Goal: Book appointment/travel/reservation

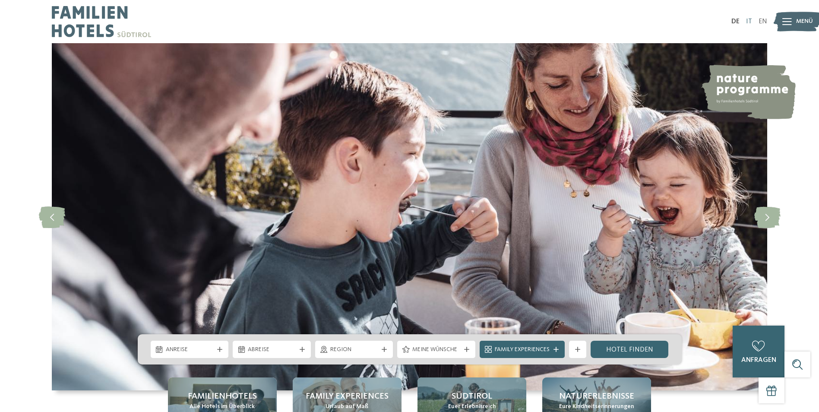
click at [747, 19] on link "IT" at bounding box center [749, 21] width 6 height 7
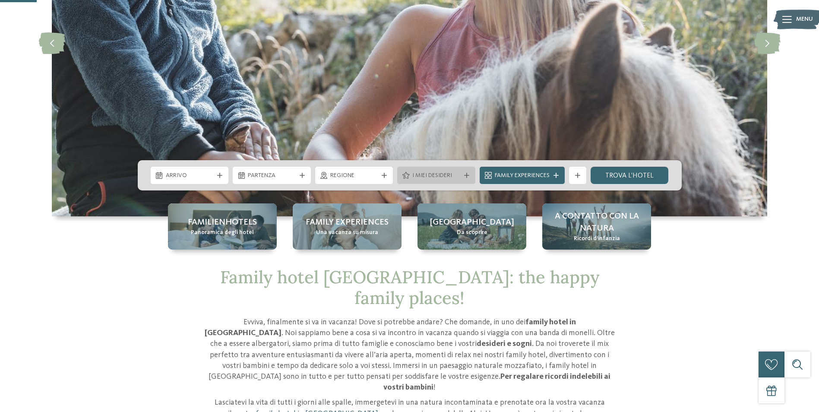
scroll to position [173, 0]
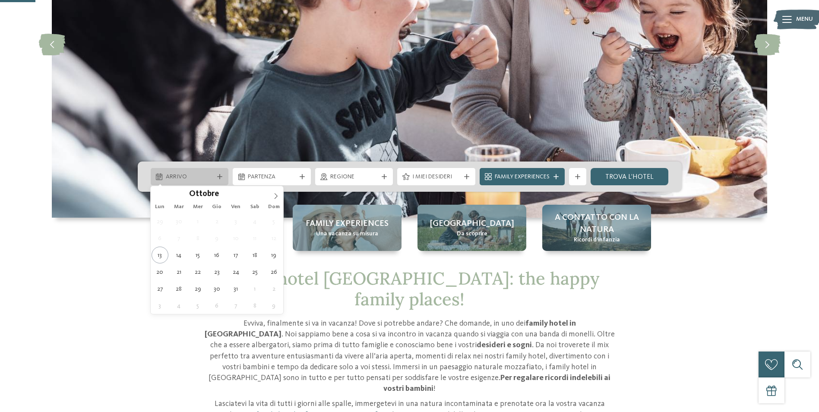
click at [172, 179] on span "Arrivo" at bounding box center [190, 177] width 48 height 9
click at [279, 193] on icon at bounding box center [276, 196] width 6 height 6
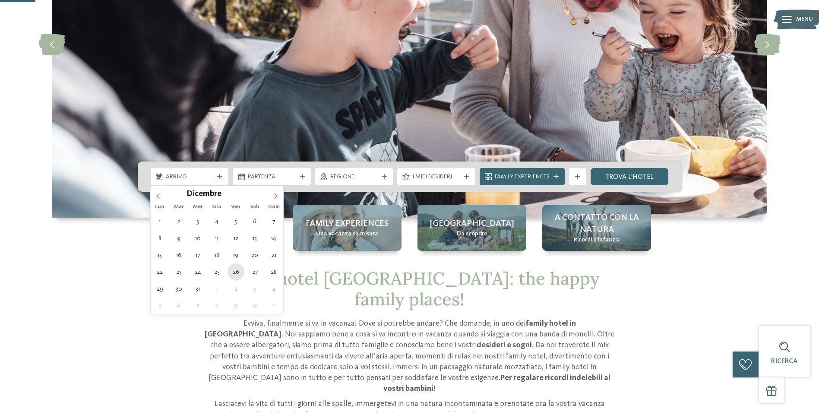
type div "[DATE]"
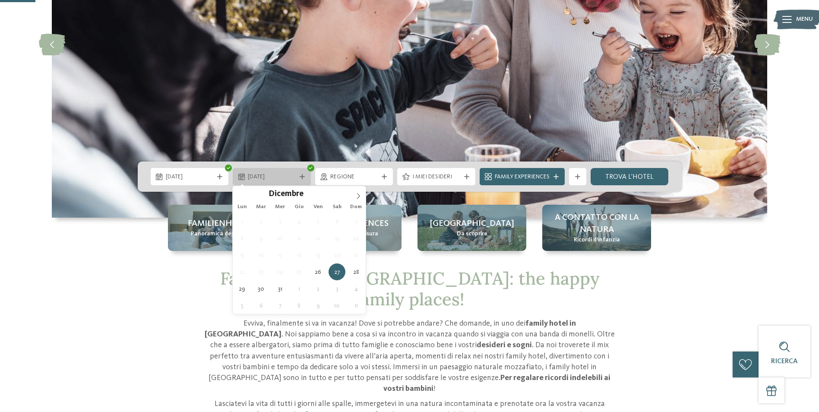
click at [283, 177] on span "[DATE]" at bounding box center [272, 177] width 48 height 9
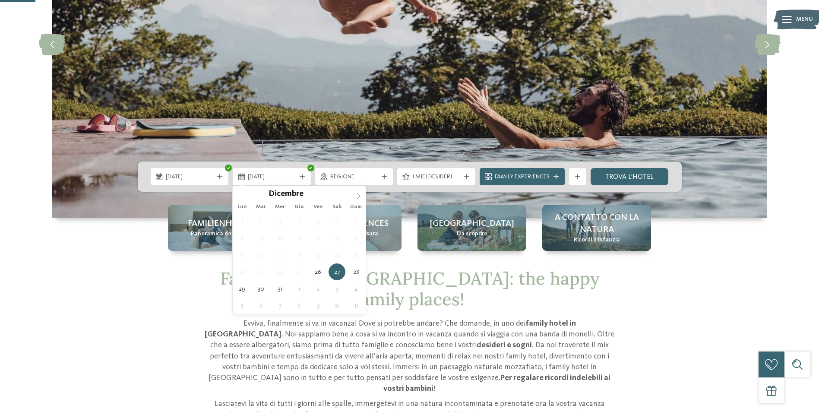
type input "****"
click at [356, 196] on icon at bounding box center [358, 196] width 6 height 6
type div "[DATE]"
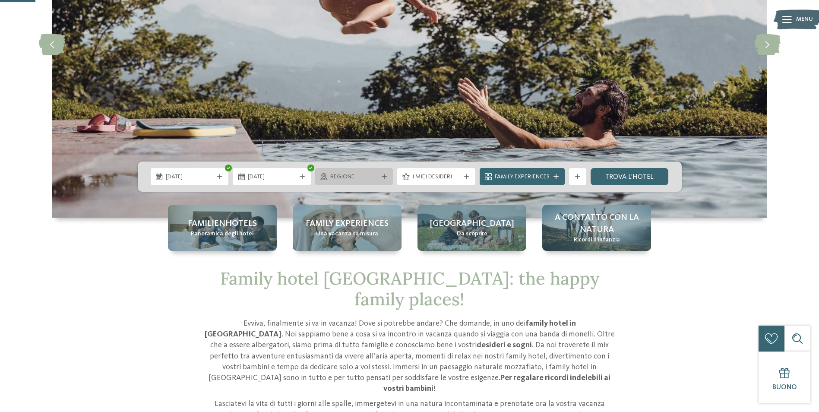
click at [364, 173] on span "Regione" at bounding box center [354, 177] width 48 height 9
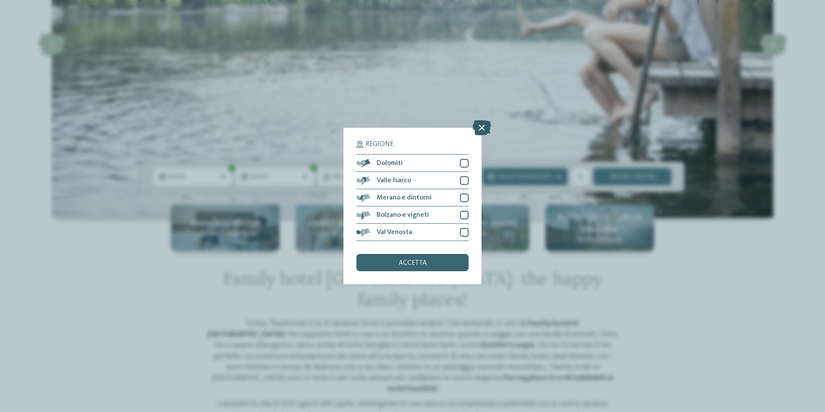
click at [483, 123] on icon at bounding box center [482, 127] width 19 height 15
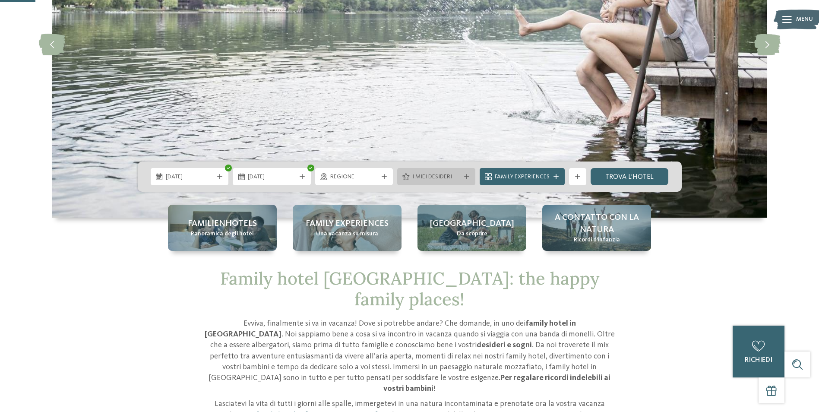
click at [459, 174] on span "I miei desideri" at bounding box center [436, 177] width 48 height 9
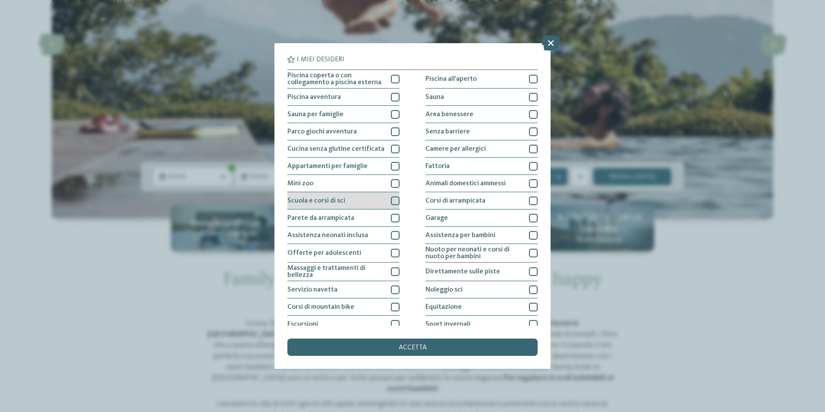
click at [391, 196] on div at bounding box center [395, 200] width 9 height 9
click at [435, 344] on div "accetta" at bounding box center [412, 346] width 250 height 17
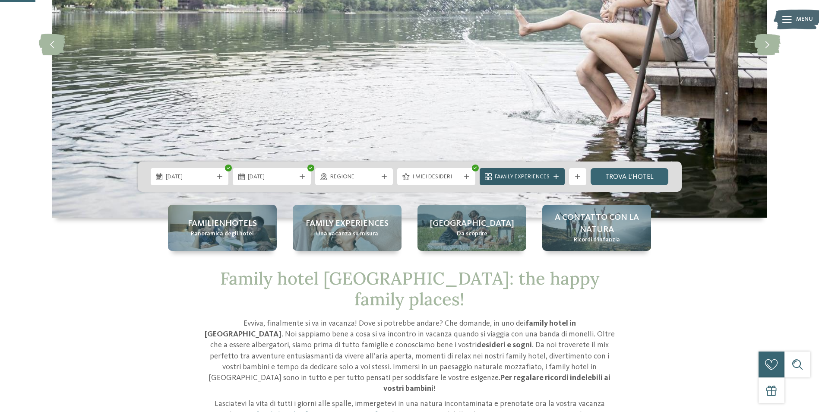
click at [512, 174] on span "Family Experiences" at bounding box center [522, 177] width 55 height 9
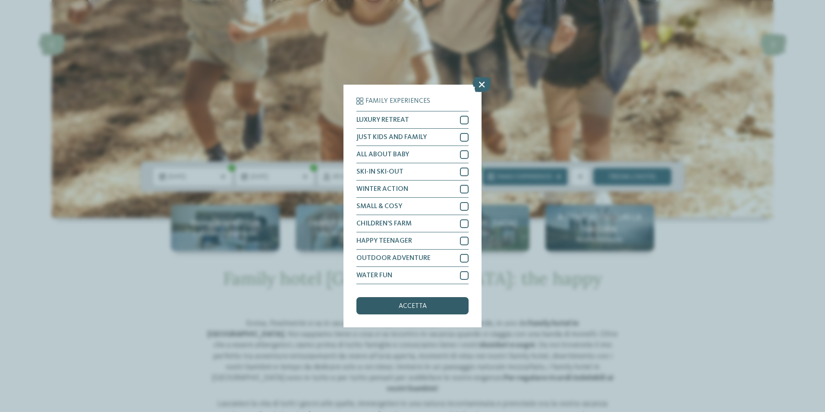
click at [444, 306] on div "accetta" at bounding box center [413, 305] width 112 height 17
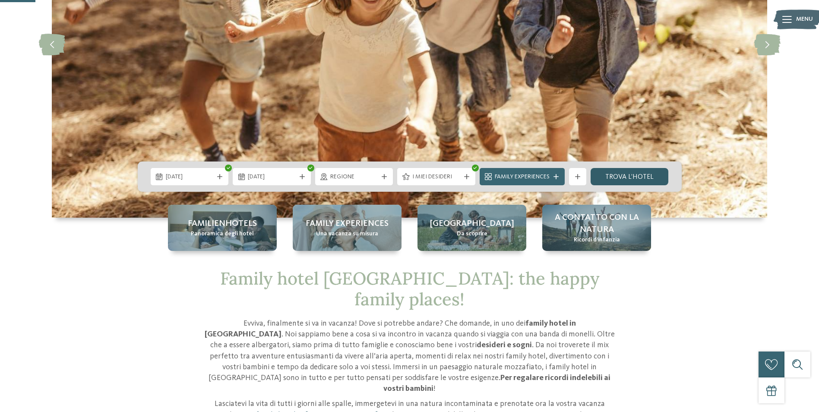
click at [630, 177] on link "trova l’hotel" at bounding box center [629, 176] width 78 height 17
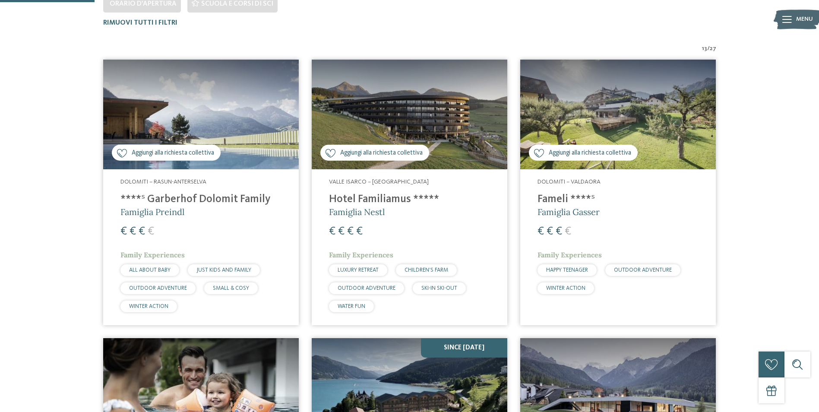
scroll to position [283, 0]
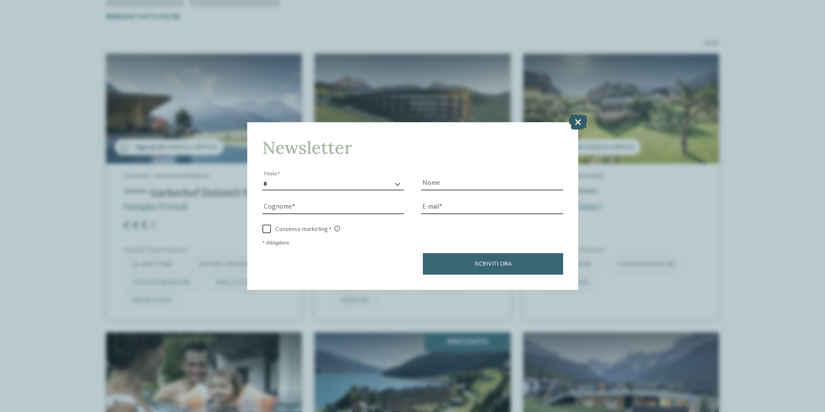
click at [578, 120] on icon at bounding box center [578, 121] width 19 height 15
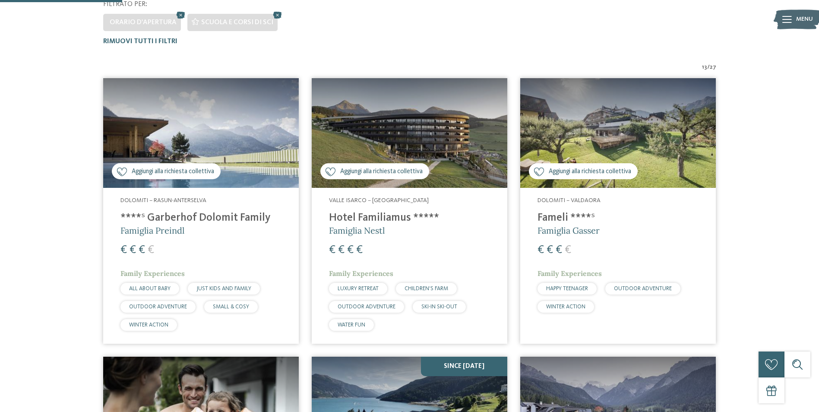
scroll to position [302, 0]
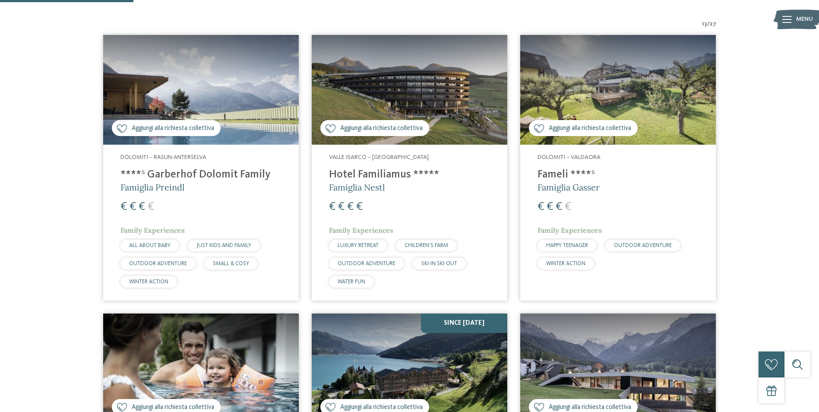
click at [177, 125] on span "Aggiungi alla richiesta collettiva" at bounding box center [173, 128] width 82 height 9
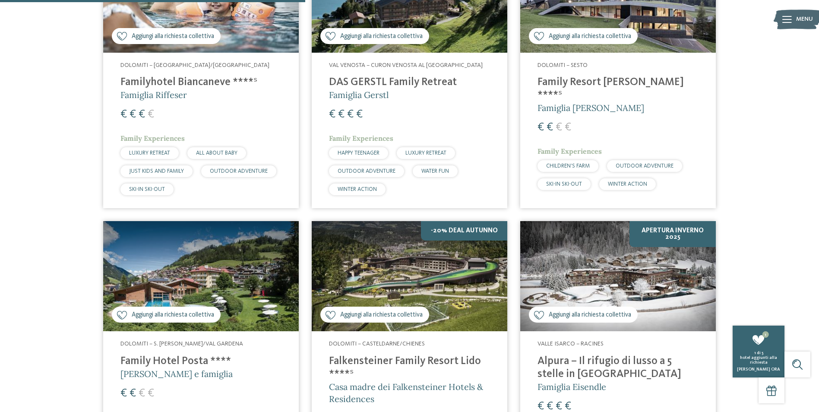
scroll to position [691, 0]
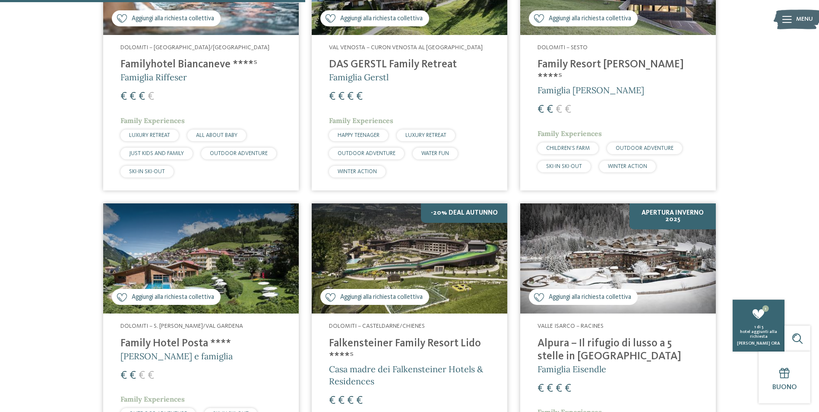
click at [203, 296] on span "Aggiungi alla richiesta collettiva" at bounding box center [173, 297] width 82 height 9
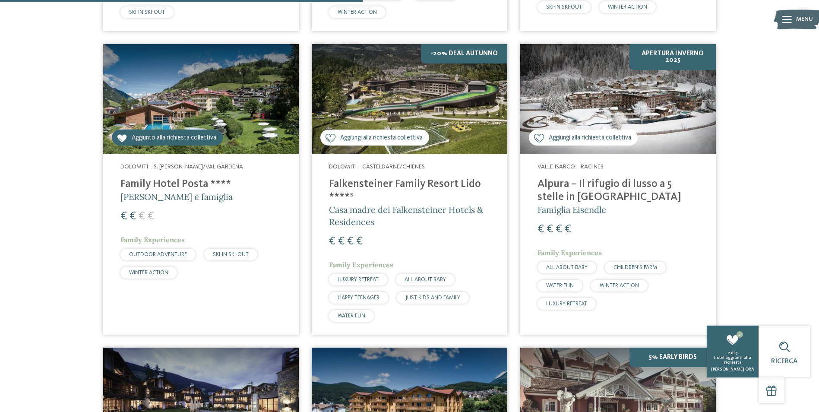
scroll to position [820, 0]
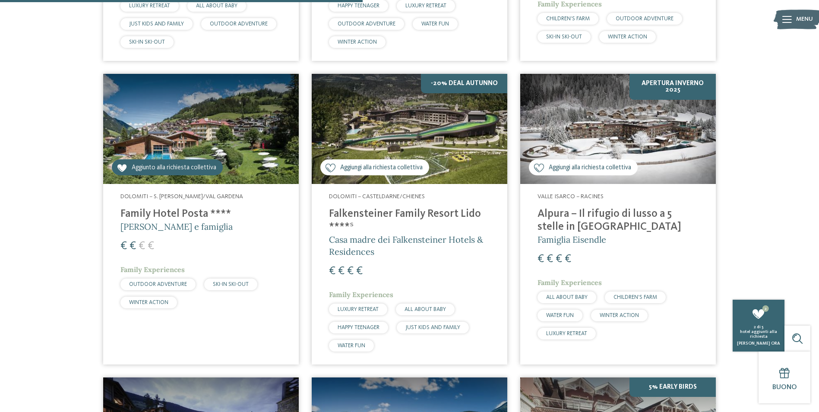
click at [613, 165] on span "Aggiungi alla richiesta collettiva" at bounding box center [590, 167] width 82 height 9
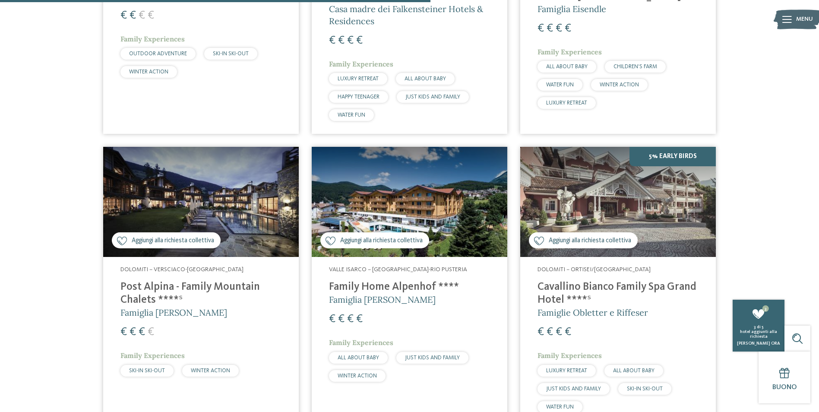
scroll to position [1079, 0]
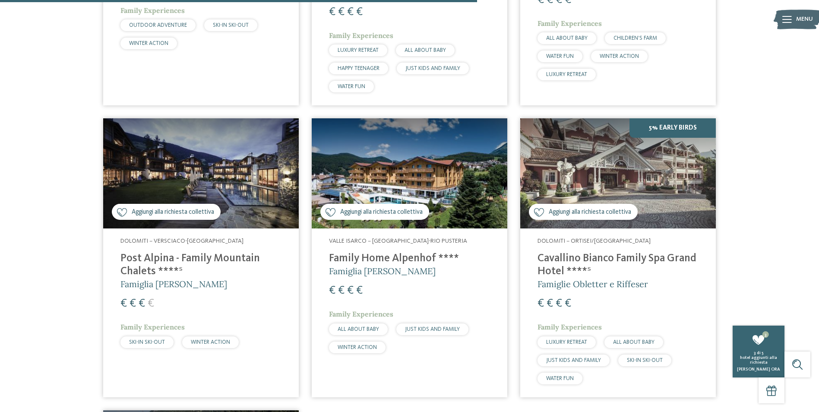
click at [151, 213] on span "Aggiungi alla richiesta collettiva" at bounding box center [173, 212] width 82 height 9
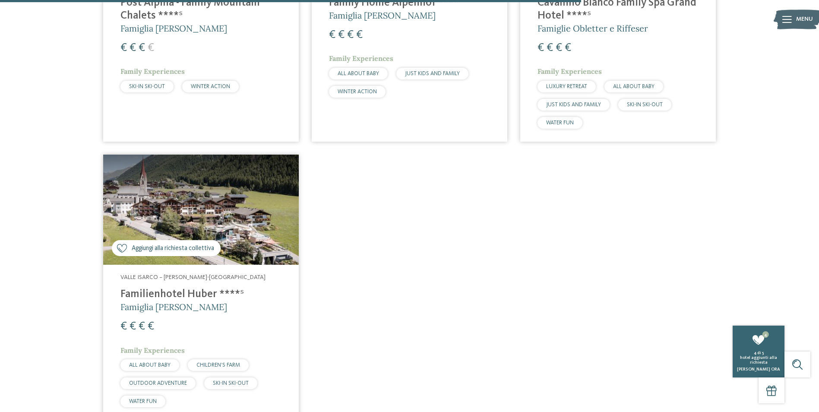
scroll to position [1338, 0]
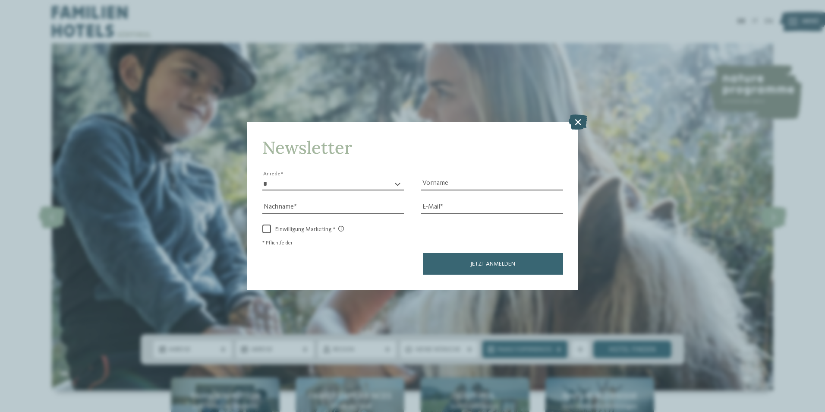
click at [584, 116] on icon at bounding box center [578, 121] width 19 height 15
